Goal: Information Seeking & Learning: Learn about a topic

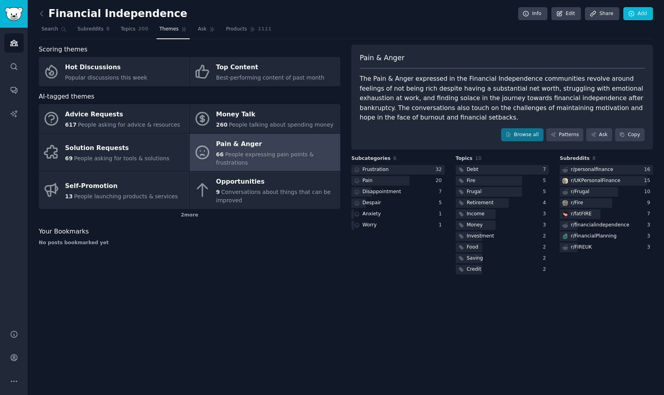
click at [11, 7] on img "Sidebar" at bounding box center [14, 14] width 18 height 14
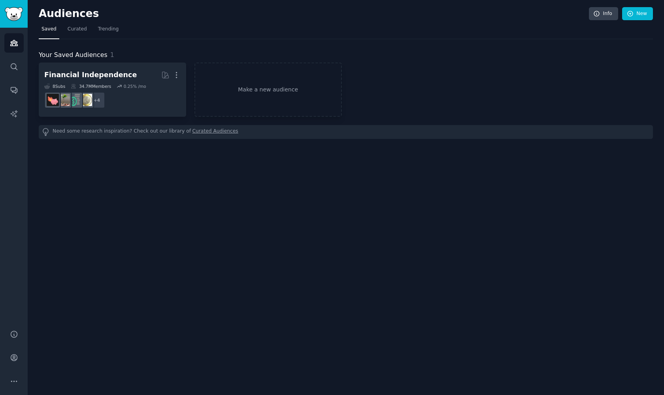
click at [19, 17] on img "Sidebar" at bounding box center [14, 14] width 18 height 14
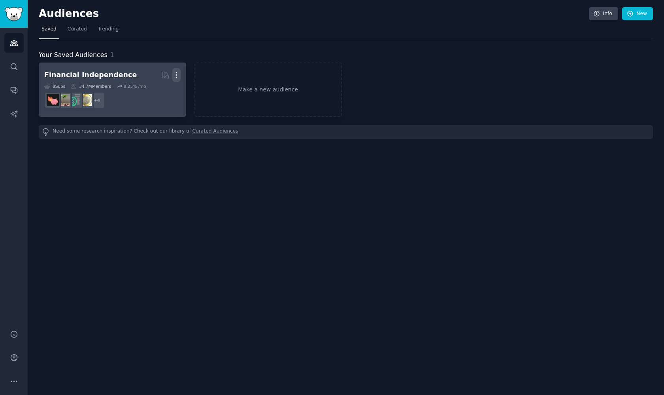
click at [178, 75] on icon "button" at bounding box center [176, 75] width 8 height 8
click at [151, 90] on p "Delete" at bounding box center [155, 91] width 18 height 8
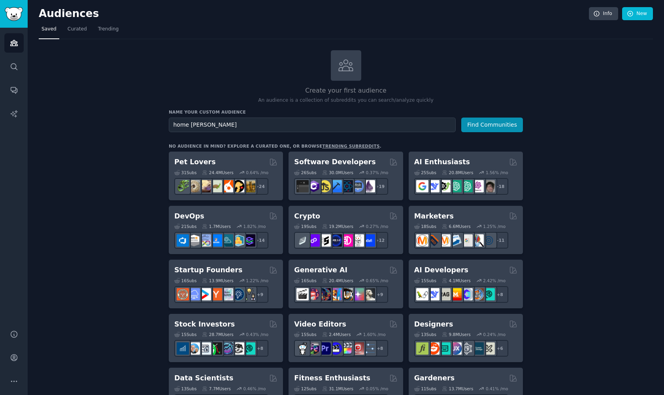
click at [493, 124] on button "Find Communities" at bounding box center [492, 124] width 62 height 15
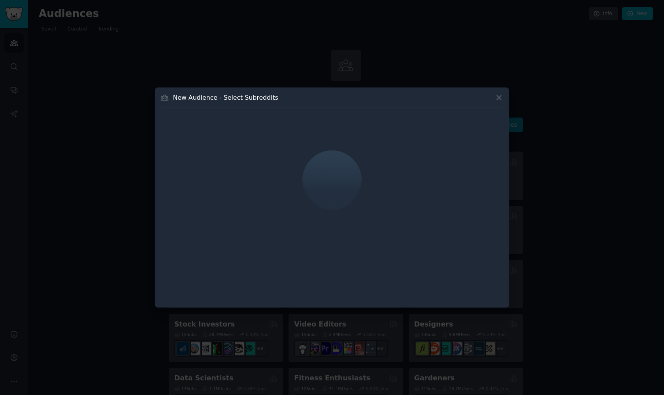
click at [493, 124] on button "Find Communities" at bounding box center [492, 124] width 62 height 15
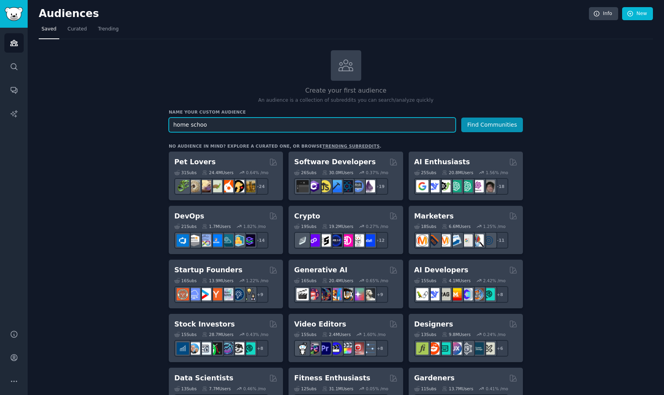
type input "home school"
click at [493, 124] on button "Find Communities" at bounding box center [492, 124] width 62 height 15
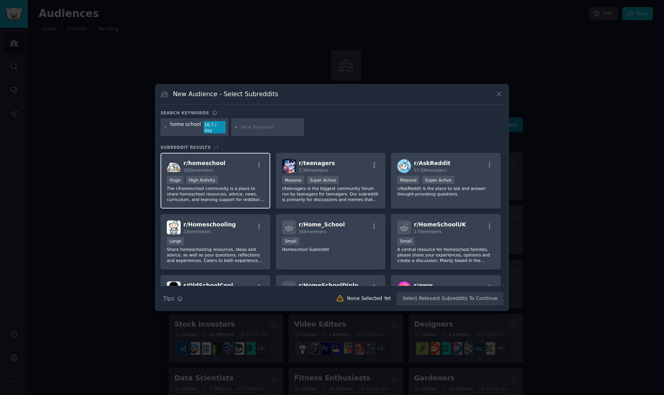
click at [241, 179] on div ">= 80th percentile for submissions / day Huge High Activity" at bounding box center [215, 181] width 97 height 10
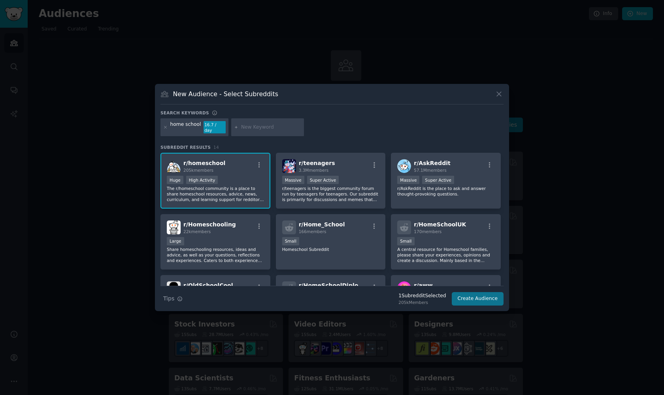
click at [485, 297] on button "Create Audience" at bounding box center [478, 298] width 52 height 13
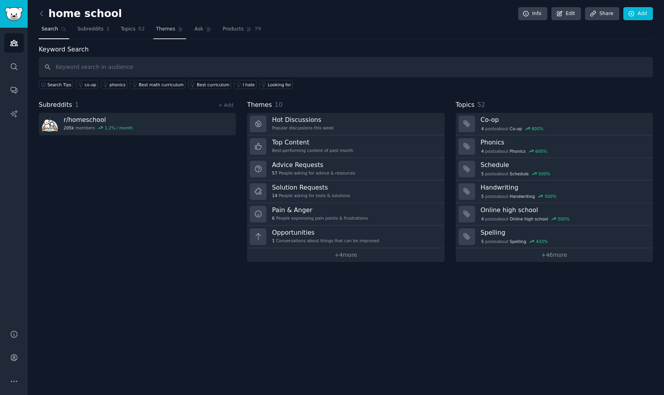
click at [164, 25] on link "Themes" at bounding box center [169, 31] width 33 height 16
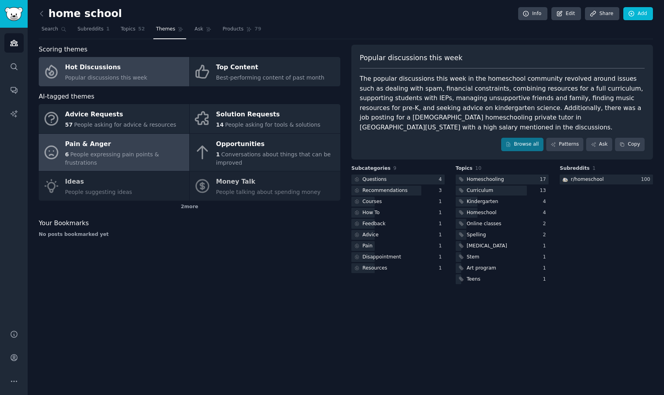
click at [76, 156] on span "People expressing pain points & frustrations" at bounding box center [112, 158] width 94 height 15
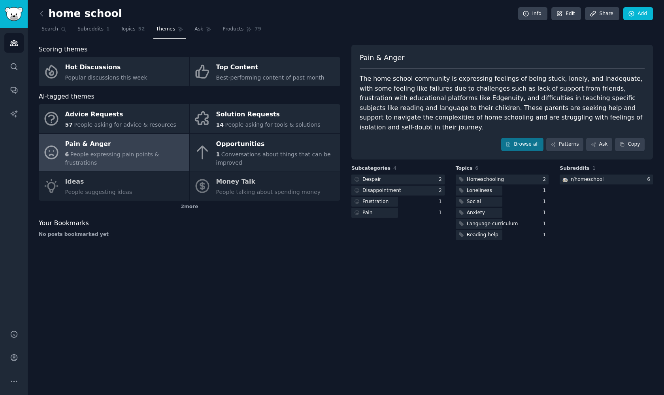
click at [535, 77] on div "The home school community is expressing feelings of being stuck, lonely, and in…" at bounding box center [502, 103] width 285 height 58
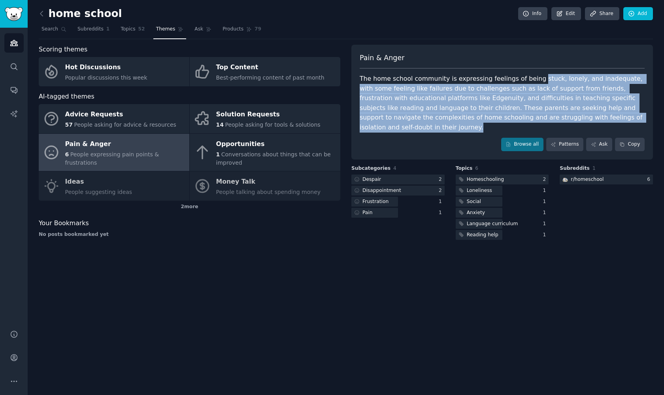
drag, startPoint x: 535, startPoint y: 77, endPoint x: 620, endPoint y: 121, distance: 96.2
click at [620, 121] on div "Pain & Anger The home school community is expressing feelings of being stuck, l…" at bounding box center [502, 102] width 302 height 115
click at [622, 117] on div "The home school community is expressing feelings of being stuck, lonely, and in…" at bounding box center [502, 103] width 285 height 58
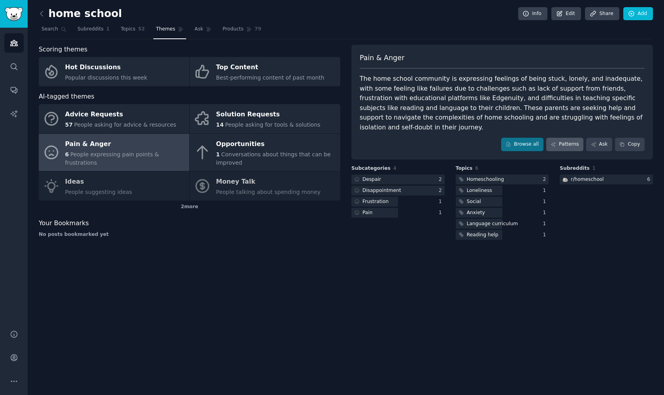
click at [556, 142] on icon at bounding box center [554, 145] width 6 height 6
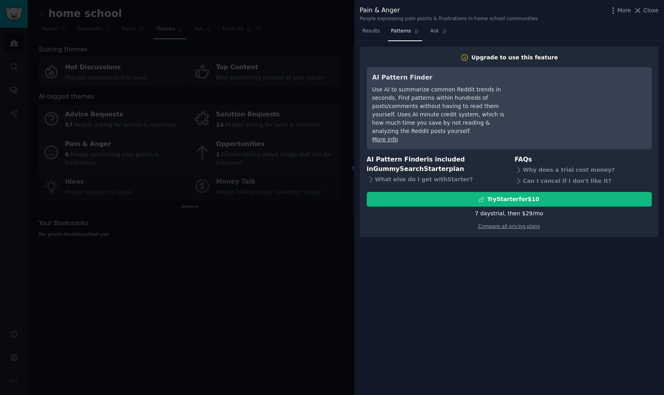
click at [329, 122] on div at bounding box center [332, 197] width 664 height 395
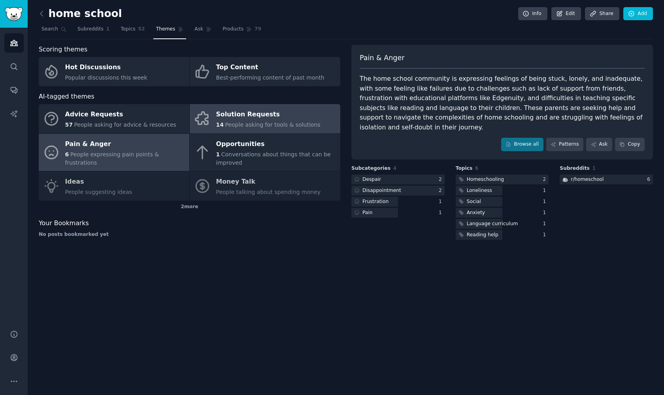
click at [227, 128] on link "Solution Requests 14 People asking for tools & solutions" at bounding box center [265, 118] width 151 height 29
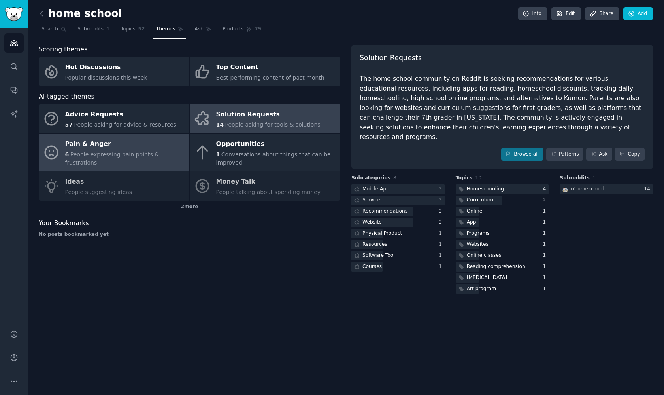
click at [136, 158] on span "People expressing pain points & frustrations" at bounding box center [112, 158] width 94 height 15
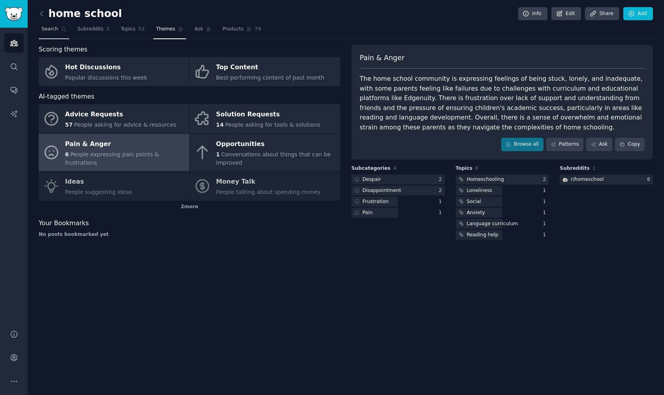
click at [53, 28] on span "Search" at bounding box center [50, 29] width 17 height 7
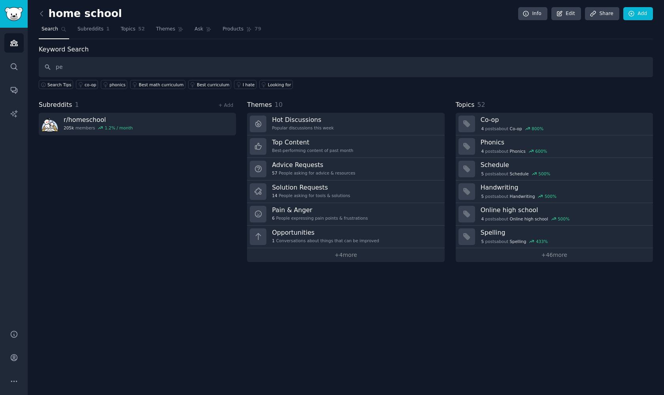
type input "pet"
click at [38, 18] on div "home school Info Edit Share Add Search Subreddits 1 Topics 52 Themes Ask Produc…" at bounding box center [346, 197] width 637 height 395
click at [43, 17] on icon at bounding box center [42, 13] width 8 height 8
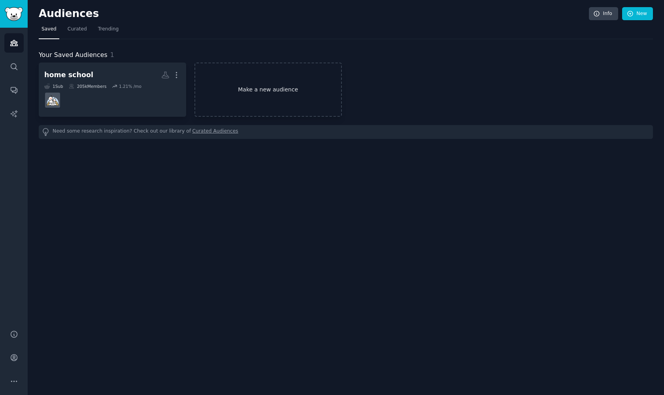
click at [251, 95] on link "Make a new audience" at bounding box center [268, 89] width 147 height 54
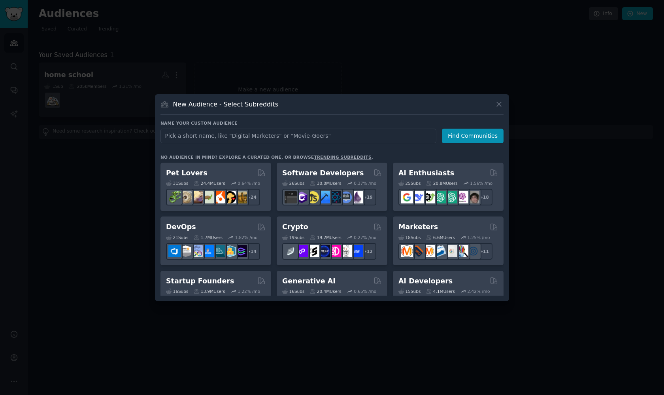
click at [327, 156] on link "trending subreddits" at bounding box center [342, 157] width 57 height 5
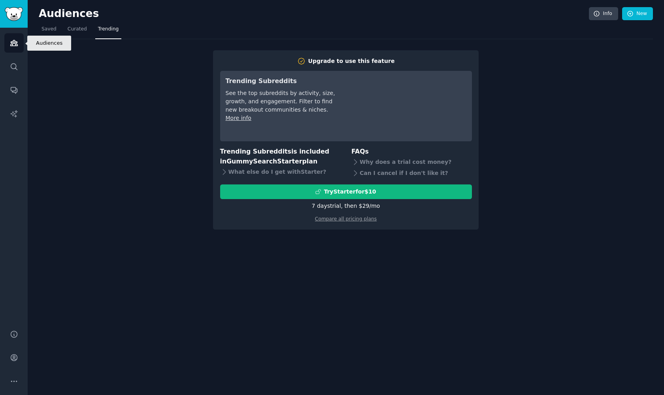
click at [12, 39] on icon "Sidebar" at bounding box center [14, 43] width 8 height 8
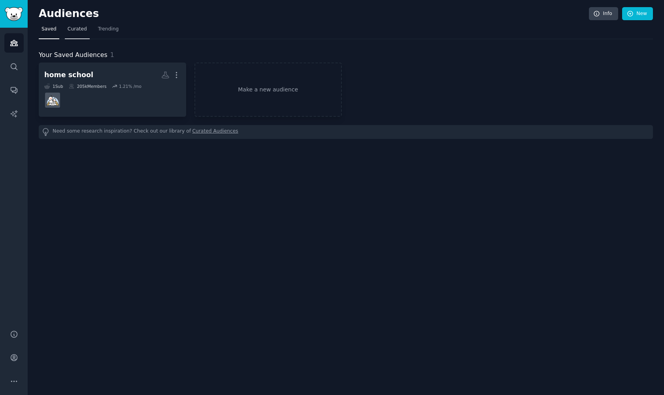
click at [76, 30] on span "Curated" at bounding box center [77, 29] width 19 height 7
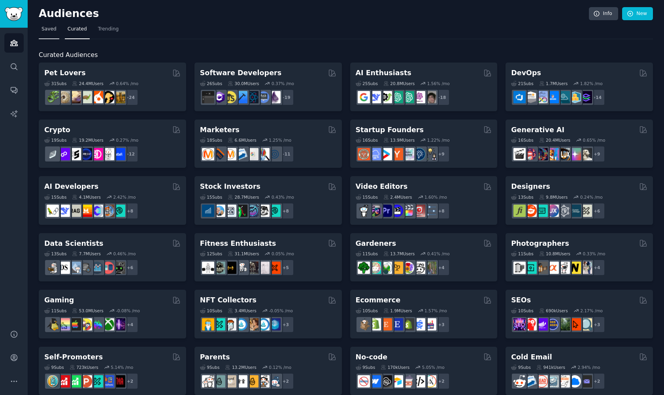
click at [44, 26] on span "Saved" at bounding box center [49, 29] width 15 height 7
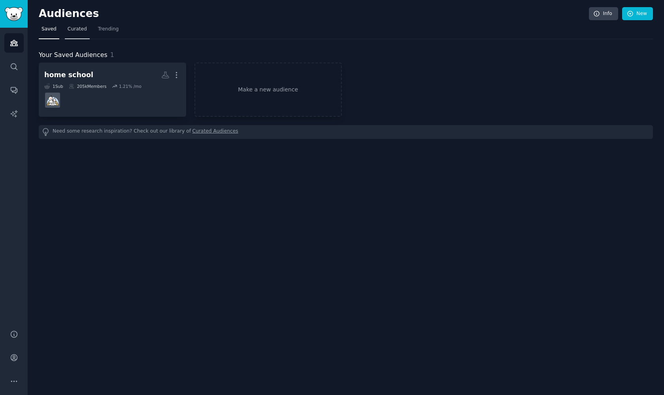
click at [75, 26] on span "Curated" at bounding box center [77, 29] width 19 height 7
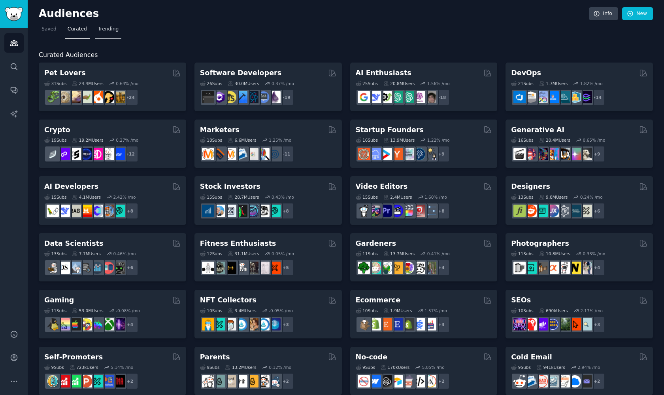
click at [97, 25] on link "Trending" at bounding box center [108, 31] width 26 height 16
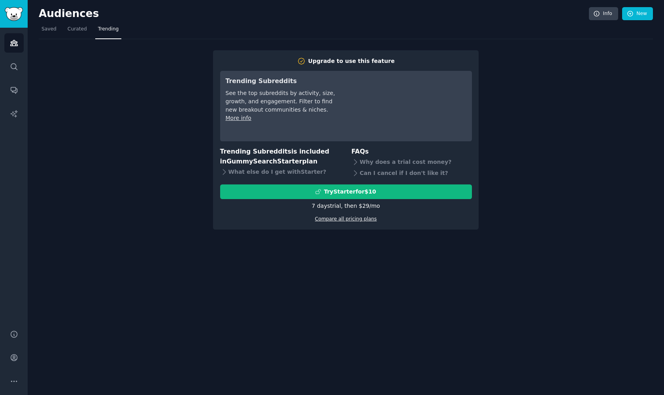
click at [342, 218] on link "Compare all pricing plans" at bounding box center [346, 219] width 62 height 6
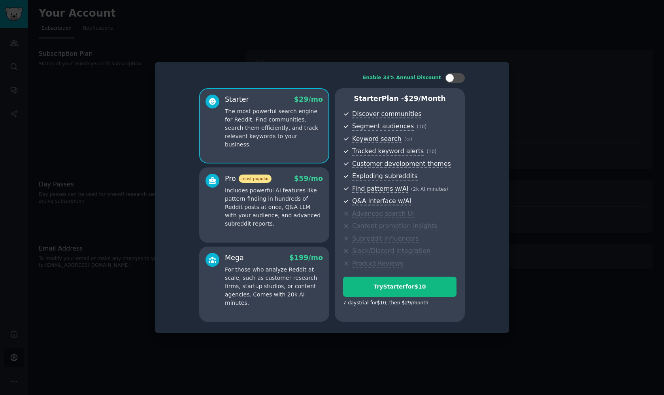
click at [556, 119] on div at bounding box center [332, 197] width 664 height 395
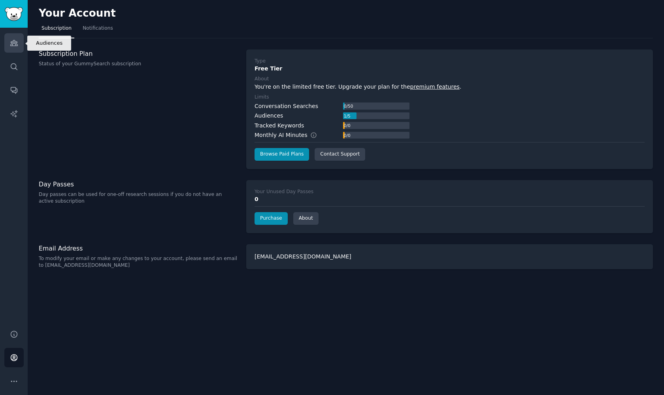
click at [11, 40] on icon "Sidebar" at bounding box center [14, 43] width 8 height 8
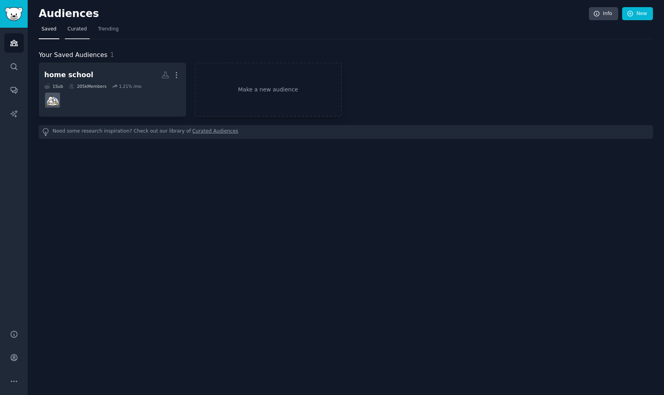
click at [75, 32] on link "Curated" at bounding box center [77, 31] width 25 height 16
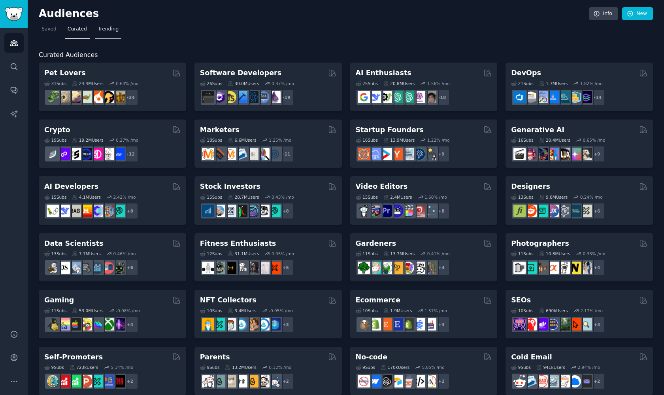
click at [106, 25] on link "Trending" at bounding box center [108, 31] width 26 height 16
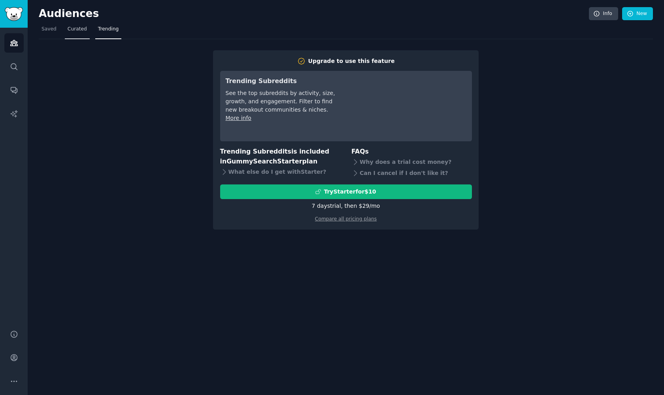
click at [83, 28] on span "Curated" at bounding box center [77, 29] width 19 height 7
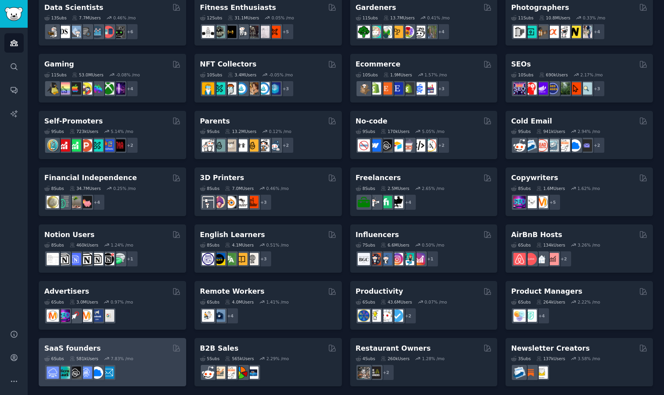
click at [123, 349] on div "SaaS founders Curated by GummySearch" at bounding box center [112, 348] width 136 height 10
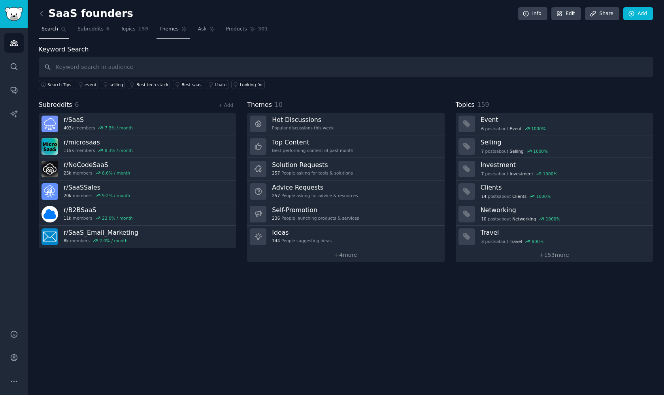
click at [164, 30] on span "Themes" at bounding box center [168, 29] width 19 height 7
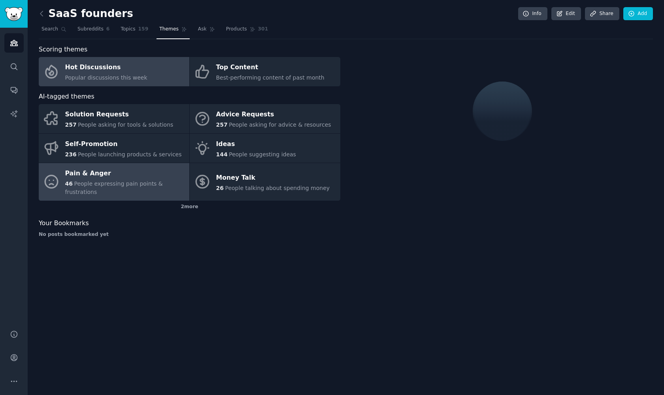
click at [155, 181] on div "46 People expressing pain points & frustrations" at bounding box center [125, 187] width 120 height 17
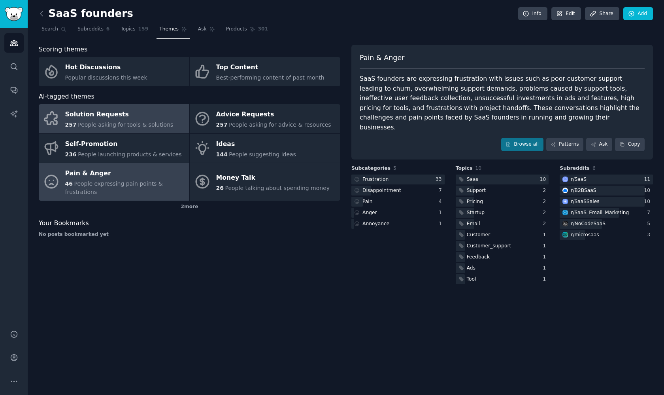
click at [151, 124] on span "People asking for tools & solutions" at bounding box center [125, 124] width 95 height 6
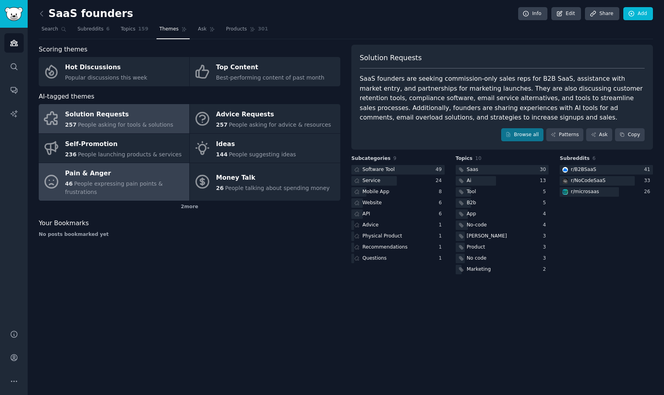
click at [145, 171] on div "Pain & Anger" at bounding box center [125, 173] width 120 height 13
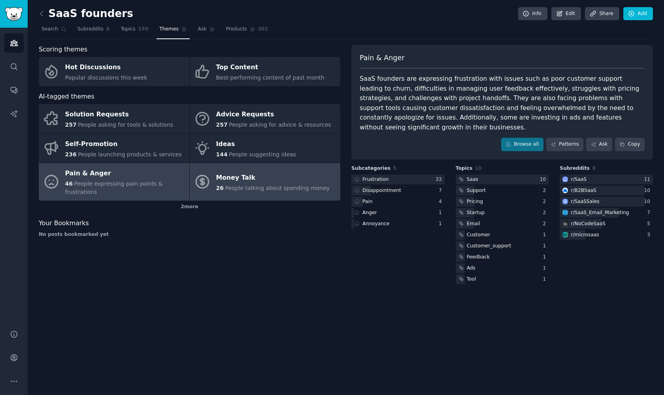
click at [216, 191] on link "Money Talk 26 People talking about spending money" at bounding box center [265, 182] width 151 height 38
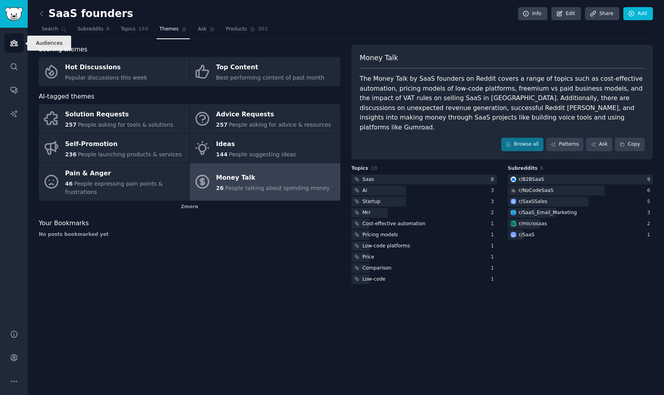
click at [14, 49] on link "Audiences" at bounding box center [13, 42] width 19 height 19
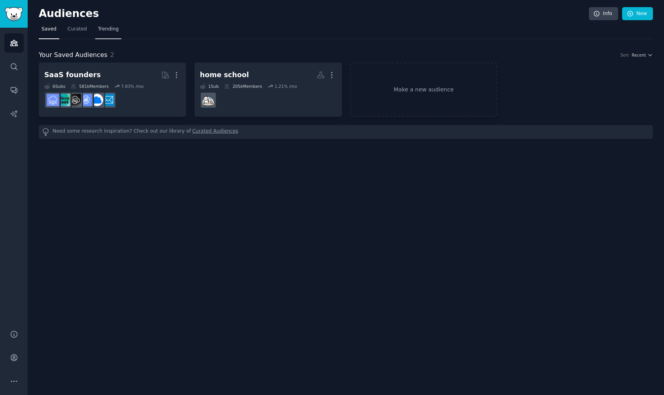
click at [99, 25] on link "Trending" at bounding box center [108, 31] width 26 height 16
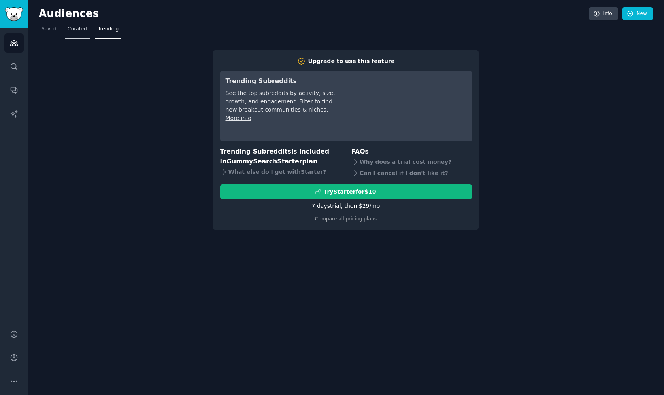
click at [77, 32] on span "Curated" at bounding box center [77, 29] width 19 height 7
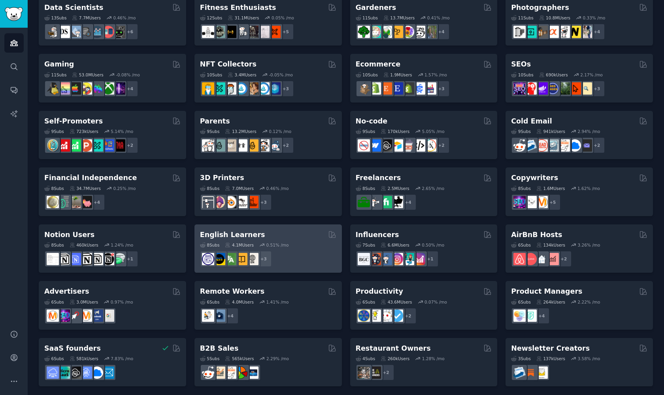
click at [303, 250] on div "+ 3" at bounding box center [268, 258] width 136 height 17
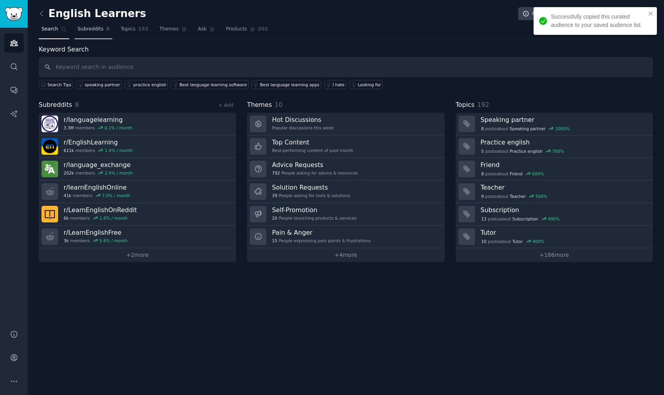
click at [100, 31] on span "Subreddits" at bounding box center [90, 29] width 26 height 7
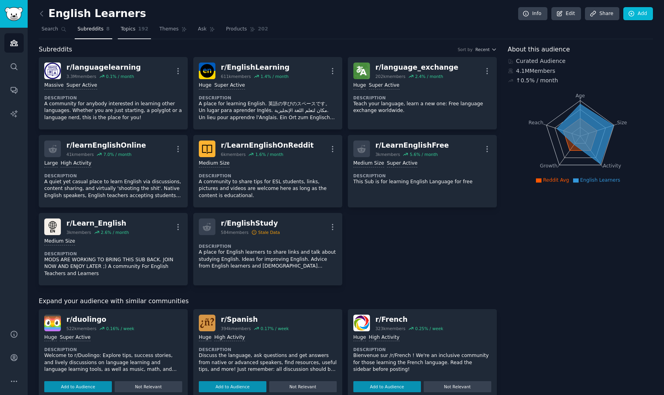
click at [136, 30] on link "Topics 192" at bounding box center [134, 31] width 33 height 16
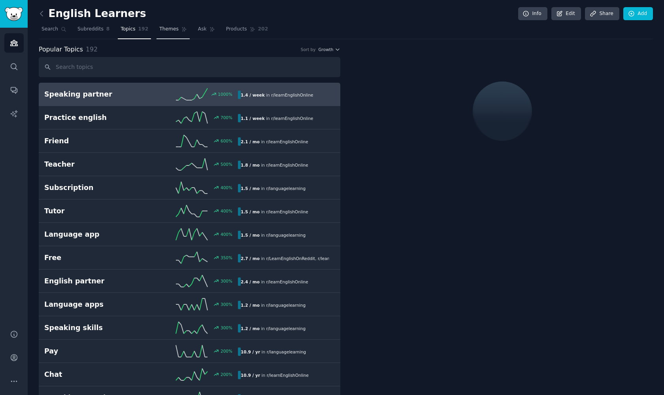
click at [162, 28] on span "Themes" at bounding box center [168, 29] width 19 height 7
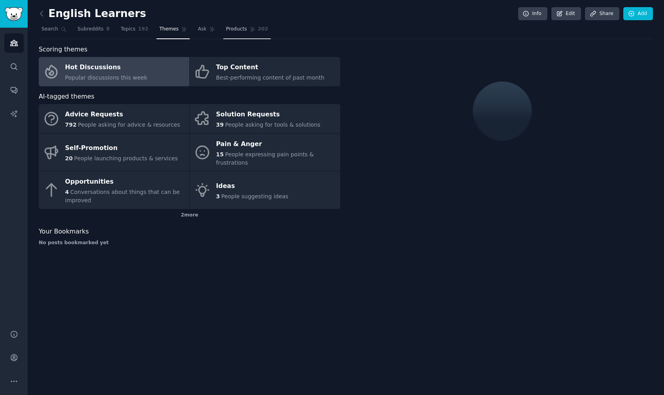
click at [223, 31] on link "Products 202" at bounding box center [246, 31] width 47 height 16
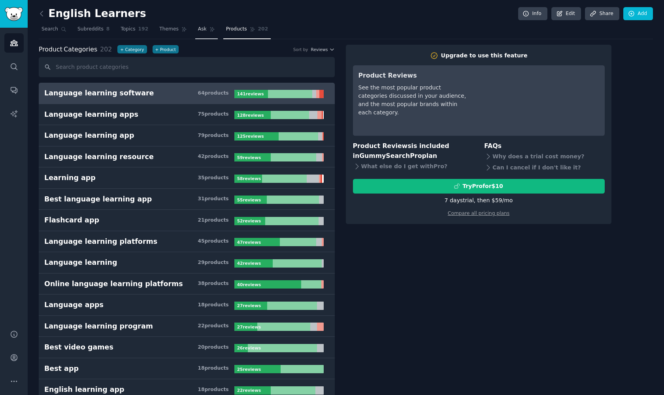
click at [198, 31] on span "Ask" at bounding box center [202, 29] width 9 height 7
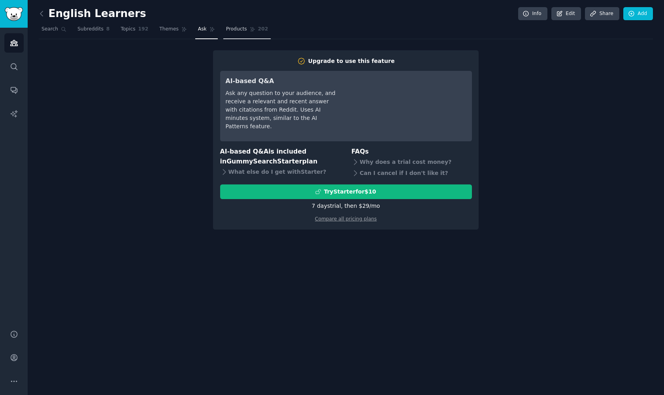
click at [223, 35] on link "Products 202" at bounding box center [246, 31] width 47 height 16
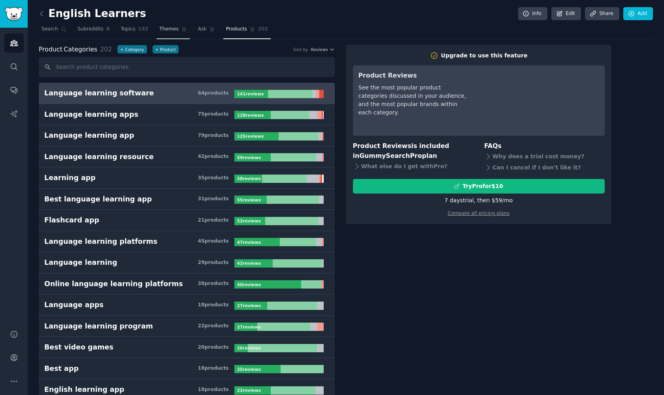
click at [160, 29] on span "Themes" at bounding box center [168, 29] width 19 height 7
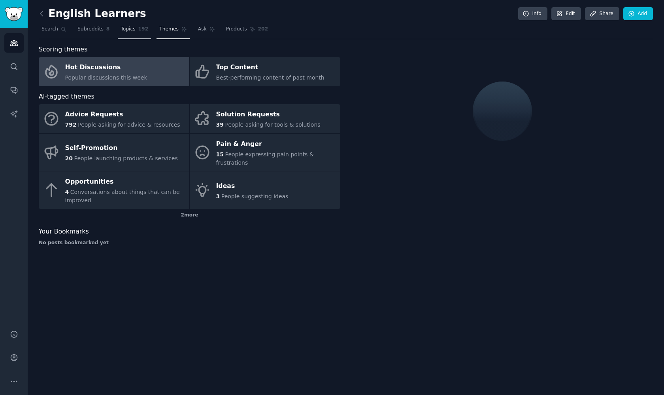
click at [131, 28] on span "Topics" at bounding box center [128, 29] width 15 height 7
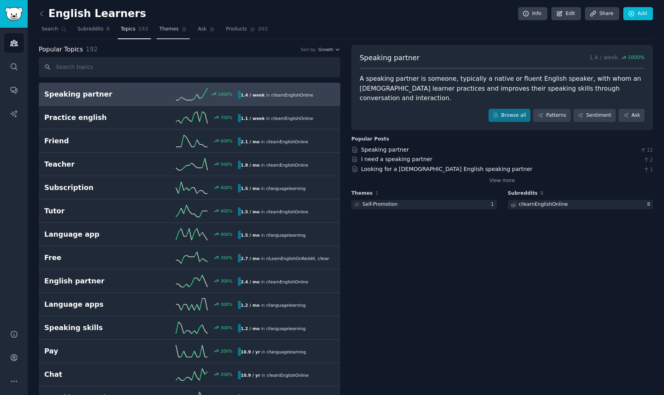
click at [160, 30] on span "Themes" at bounding box center [168, 29] width 19 height 7
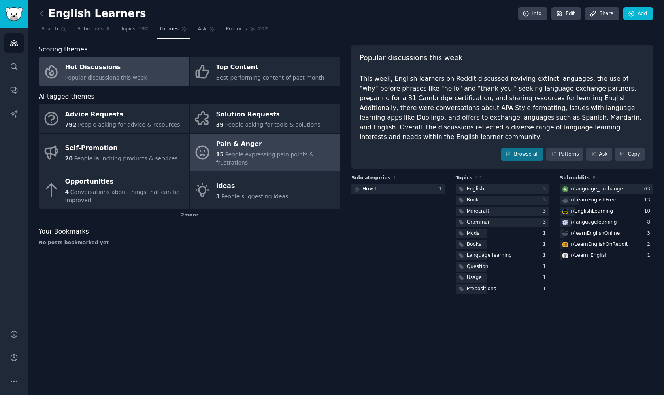
click at [250, 162] on div "15 People expressing pain points & frustrations" at bounding box center [276, 158] width 120 height 17
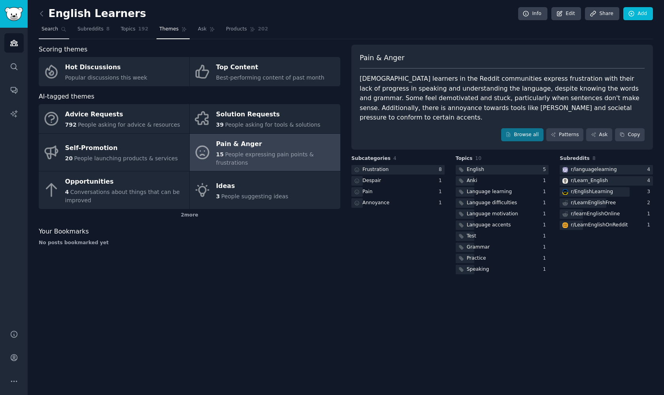
click at [51, 27] on span "Search" at bounding box center [50, 29] width 17 height 7
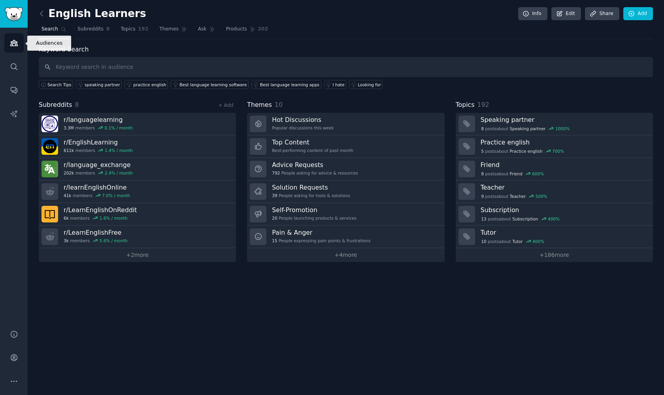
click at [13, 41] on icon "Sidebar" at bounding box center [13, 43] width 7 height 6
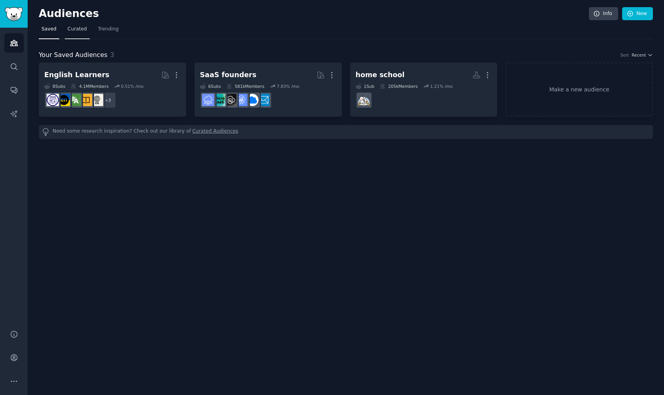
click at [71, 25] on link "Curated" at bounding box center [77, 31] width 25 height 16
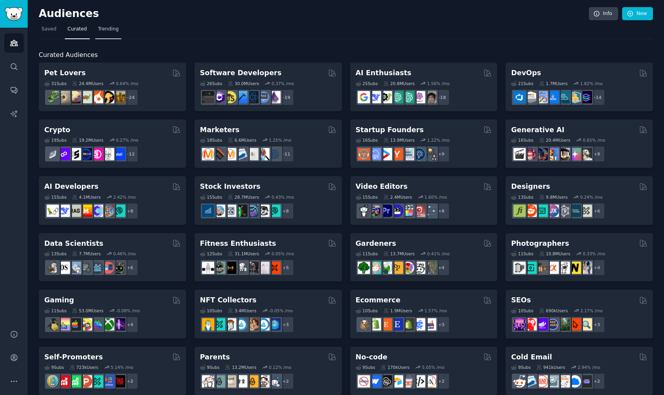
click at [105, 26] on span "Trending" at bounding box center [108, 29] width 21 height 7
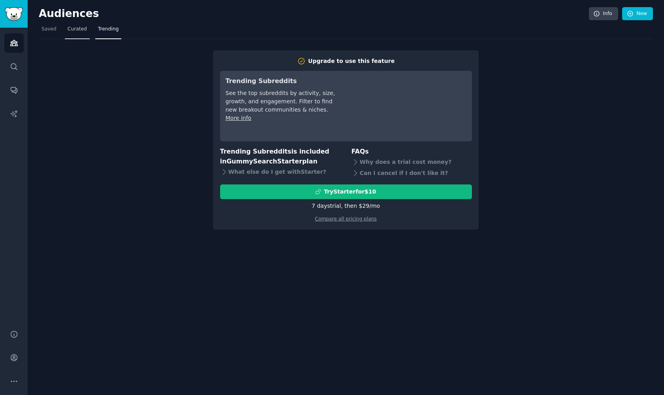
click at [80, 30] on span "Curated" at bounding box center [77, 29] width 19 height 7
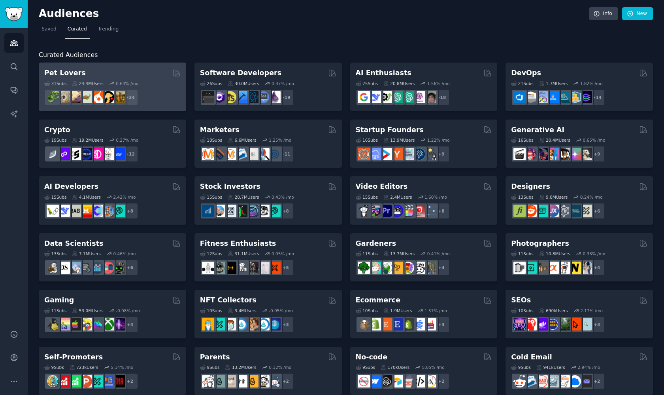
click at [140, 93] on div "+ 24" at bounding box center [112, 97] width 136 height 17
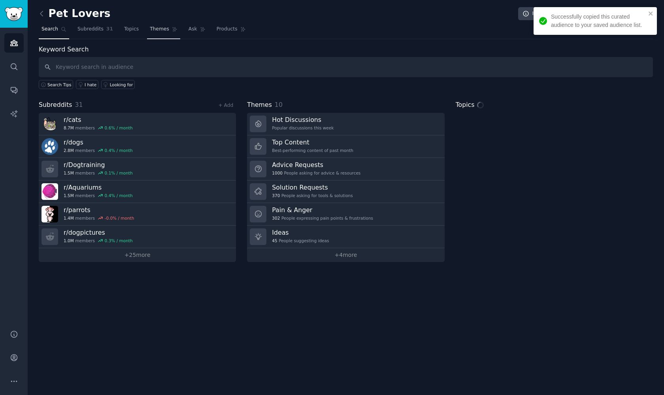
click at [154, 29] on span "Themes" at bounding box center [159, 29] width 19 height 7
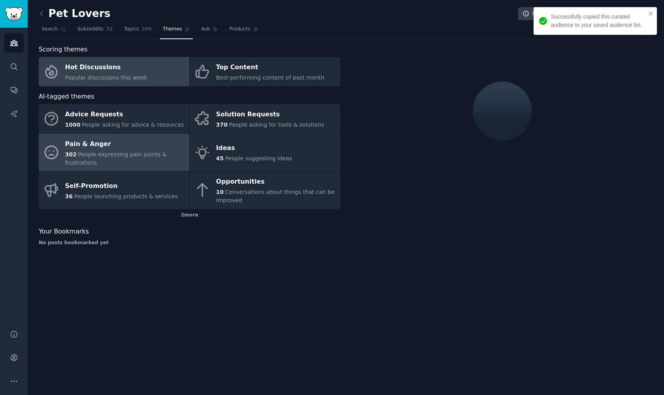
click at [95, 142] on div "Pain & Anger" at bounding box center [125, 144] width 120 height 13
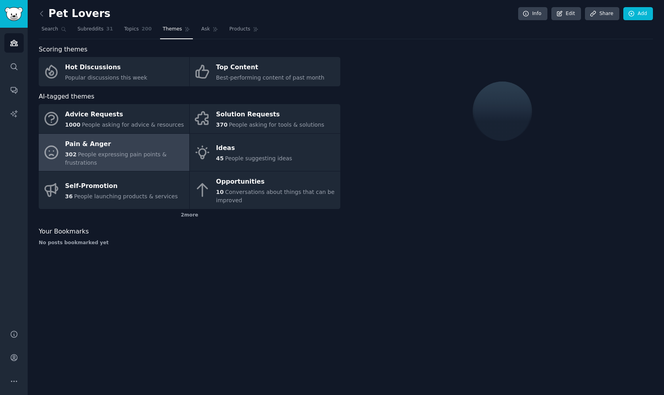
click at [95, 142] on div "Pain & Anger" at bounding box center [125, 144] width 120 height 13
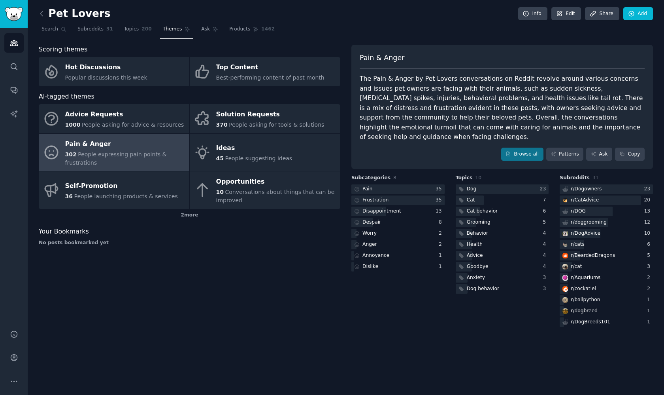
click at [361, 76] on div "The Pain & Anger by Pet Lovers conversations on Reddit revolve around various c…" at bounding box center [502, 108] width 285 height 68
drag, startPoint x: 361, startPoint y: 76, endPoint x: 518, endPoint y: 76, distance: 156.6
click at [518, 76] on div "The Pain & Anger by Pet Lovers conversations on Reddit revolve around various c…" at bounding box center [502, 108] width 285 height 68
copy div "The Pain & Anger by Pet Lovers conversations on Reddit"
click at [404, 107] on div "The Pain & Anger by Pet Lovers conversations on Reddit revolve around various c…" at bounding box center [502, 108] width 285 height 68
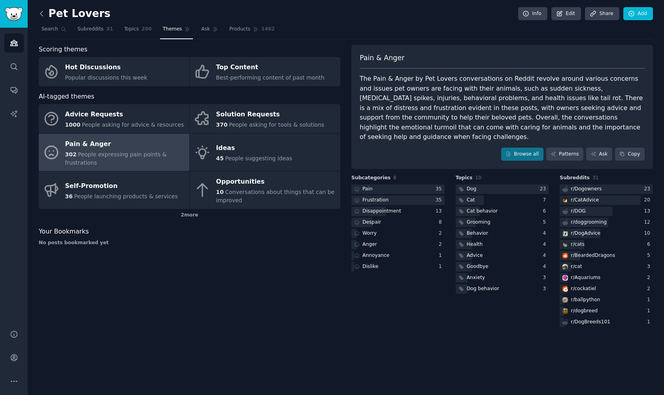
click at [43, 13] on icon at bounding box center [42, 13] width 8 height 8
